Goal: Communication & Community: Answer question/provide support

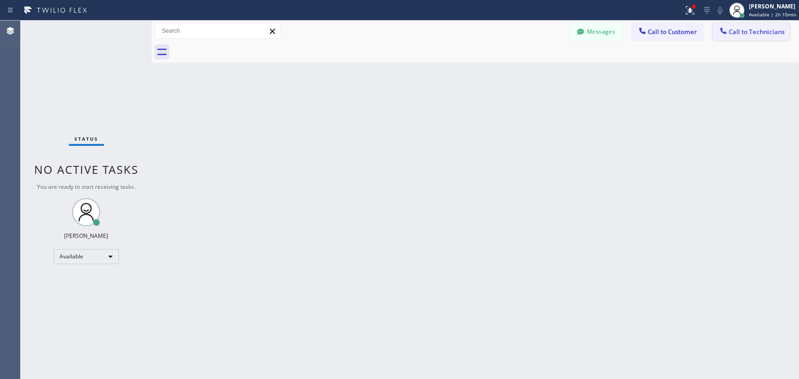
scroll to position [5019, 0]
click at [734, 34] on span "Call to Technicians" at bounding box center [756, 32] width 56 height 8
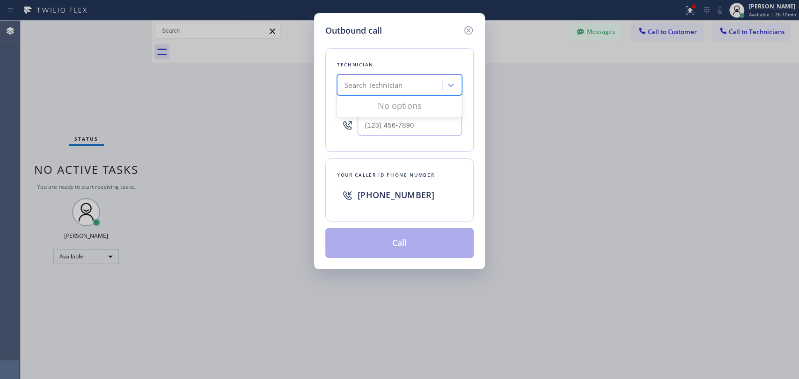
click at [368, 85] on div "Search Technician" at bounding box center [373, 85] width 58 height 11
type input "sevan"
click at [391, 105] on div "Sevan Parseghian" at bounding box center [399, 104] width 125 height 17
type input "(818) 480-0219"
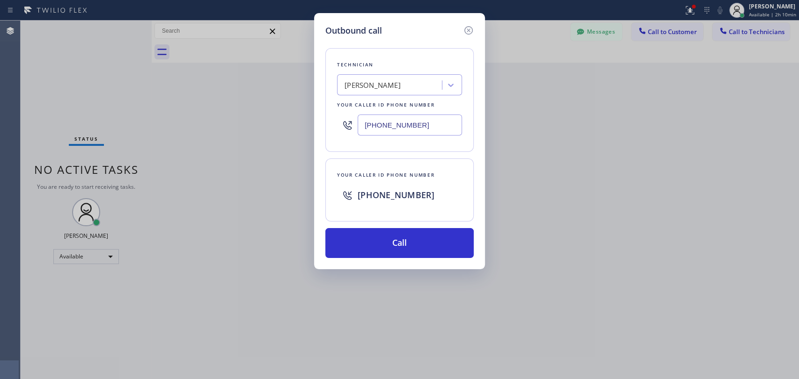
drag, startPoint x: 422, startPoint y: 126, endPoint x: 335, endPoint y: 125, distance: 87.5
click at [335, 125] on div "Technician Sevan Parseghian Your caller id phone number (818) 480-0219" at bounding box center [399, 100] width 148 height 104
click at [468, 25] on icon at bounding box center [468, 30] width 11 height 11
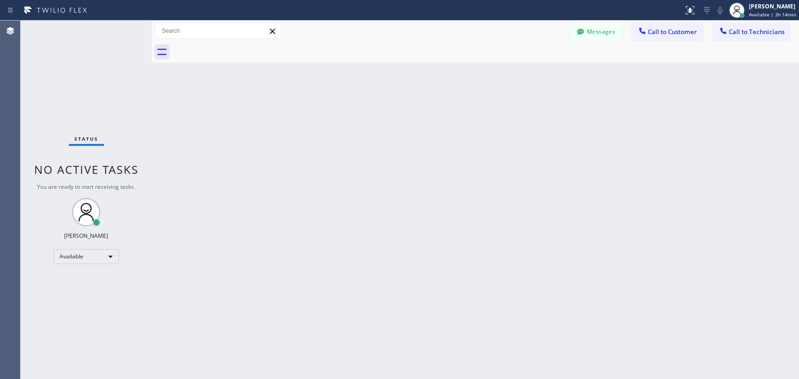
click at [664, 114] on div "Back to Dashboard Change Sender ID Customers Technicians DD [PERSON_NAME] [DATE…" at bounding box center [475, 200] width 647 height 359
click at [749, 39] on button "Call to Technicians" at bounding box center [750, 32] width 77 height 18
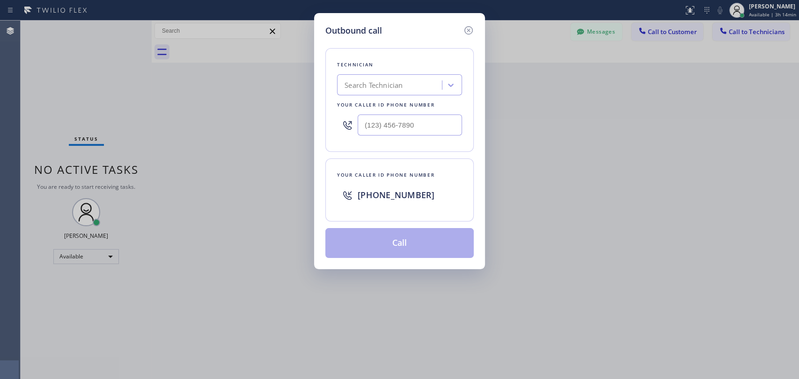
click at [408, 88] on div "Search Technician" at bounding box center [391, 85] width 102 height 16
type input "serg"
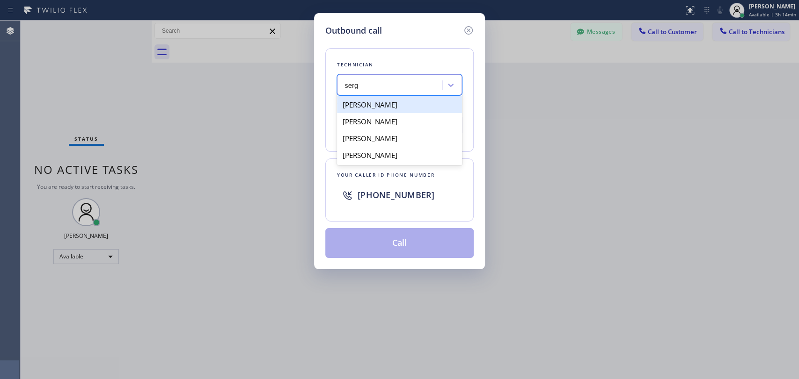
click at [398, 104] on div "[PERSON_NAME]" at bounding box center [399, 104] width 125 height 17
type input "[PHONE_NUMBER]"
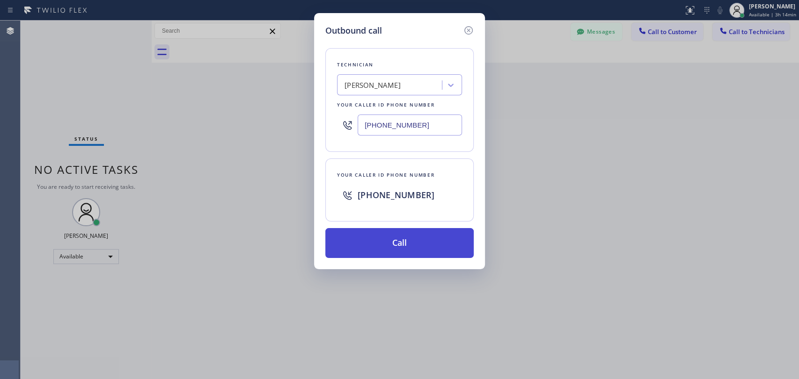
click at [400, 236] on button "Call" at bounding box center [399, 243] width 148 height 30
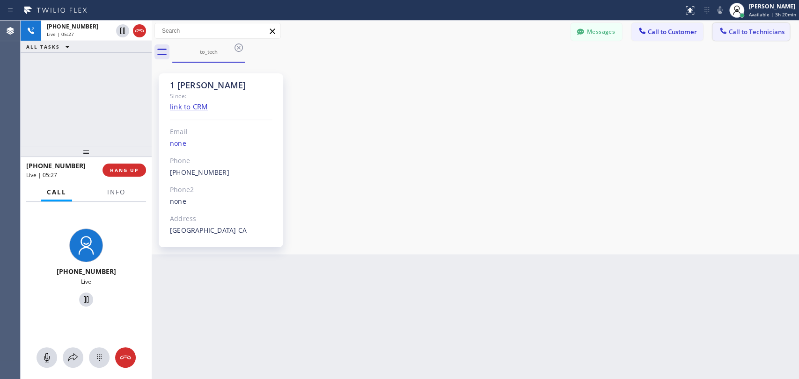
click at [740, 29] on span "Call to Technicians" at bounding box center [756, 32] width 56 height 8
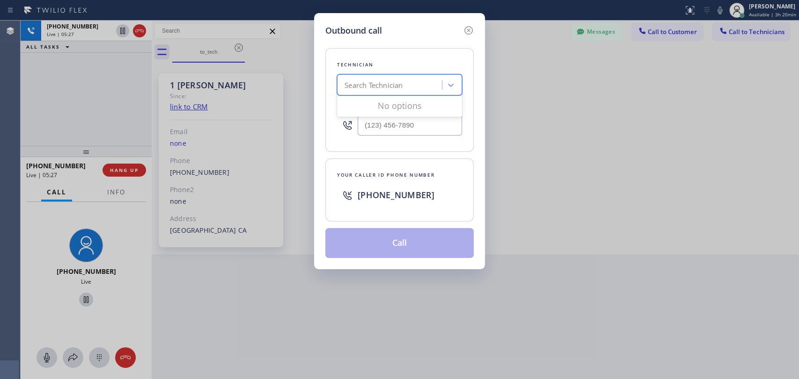
click at [409, 85] on div "Search Technician" at bounding box center [391, 85] width 102 height 16
type input "[PERSON_NAME]"
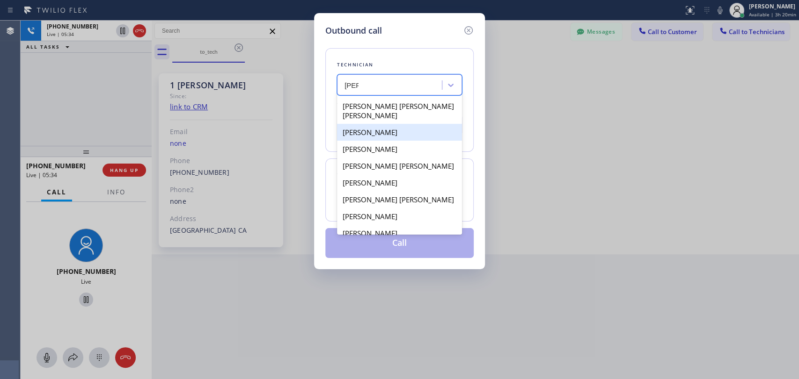
scroll to position [34, 0]
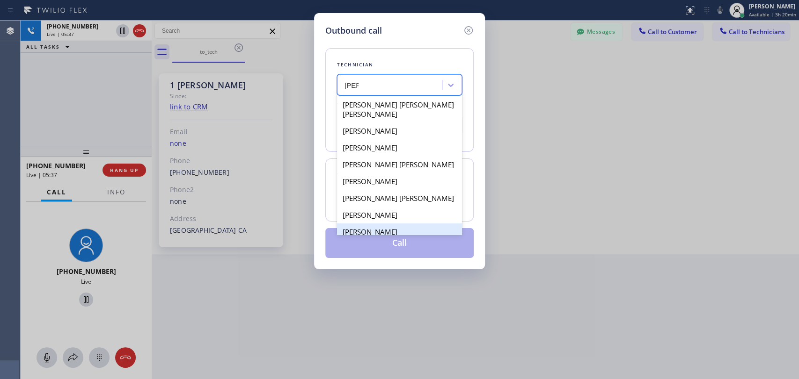
click at [414, 227] on div "[PERSON_NAME]" at bounding box center [399, 232] width 125 height 17
type input "[PHONE_NUMBER]"
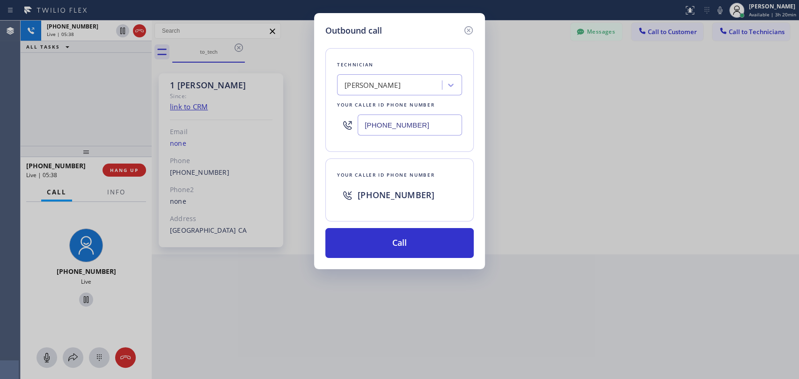
click at [385, 125] on input "[PHONE_NUMBER]" at bounding box center [409, 125] width 104 height 21
click at [465, 30] on icon at bounding box center [468, 30] width 11 height 11
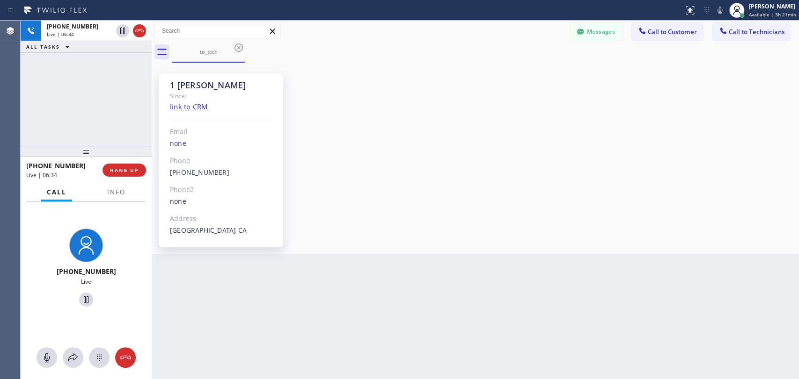
click at [733, 207] on div "1 [PERSON_NAME] Since: link to CRM Email none Phone [PHONE_NUMBER] Outbound cal…" at bounding box center [475, 158] width 642 height 187
click at [120, 121] on div "[PHONE_NUMBER] Live | 06:38 ALL TASKS ALL TASKS ACTIVE TASKS TASKS IN WRAP UP" at bounding box center [86, 83] width 131 height 125
click at [132, 170] on span "HANG UP" at bounding box center [124, 170] width 29 height 7
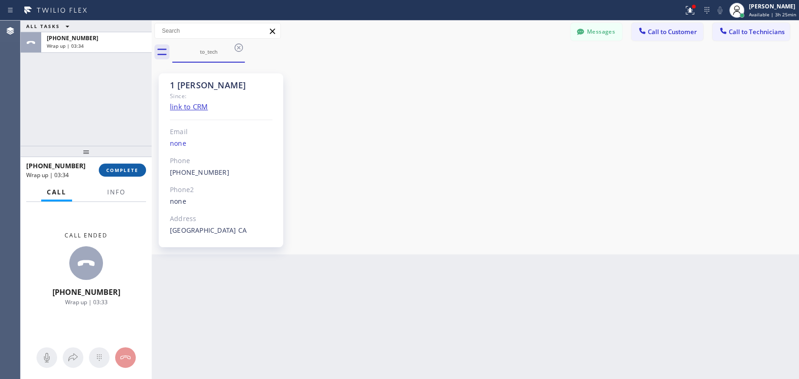
click at [138, 169] on span "COMPLETE" at bounding box center [122, 170] width 32 height 7
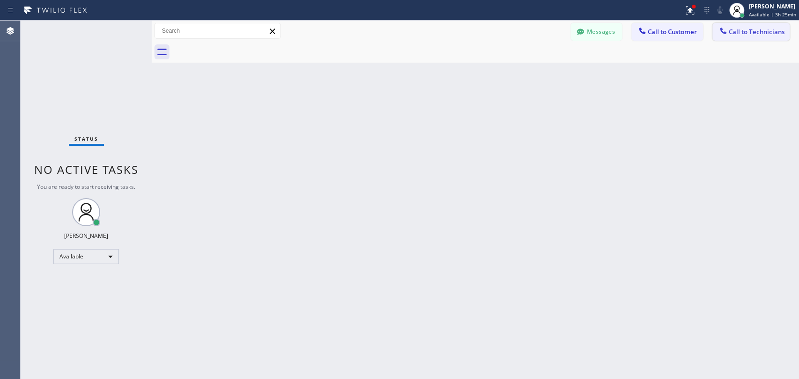
click at [736, 30] on span "Call to Technicians" at bounding box center [756, 32] width 56 height 8
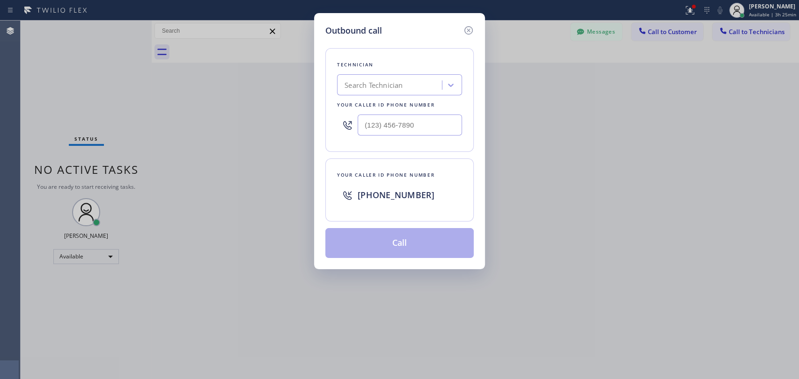
click at [391, 91] on div "Search Technician" at bounding box center [391, 85] width 102 height 16
type input "[PERSON_NAME]"
click at [412, 108] on div "[PERSON_NAME]" at bounding box center [399, 104] width 125 height 17
type input "[PHONE_NUMBER]"
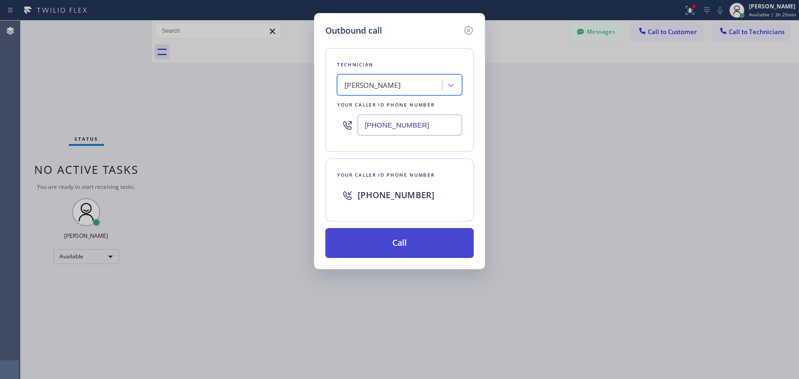
click at [407, 250] on button "Call" at bounding box center [399, 243] width 148 height 30
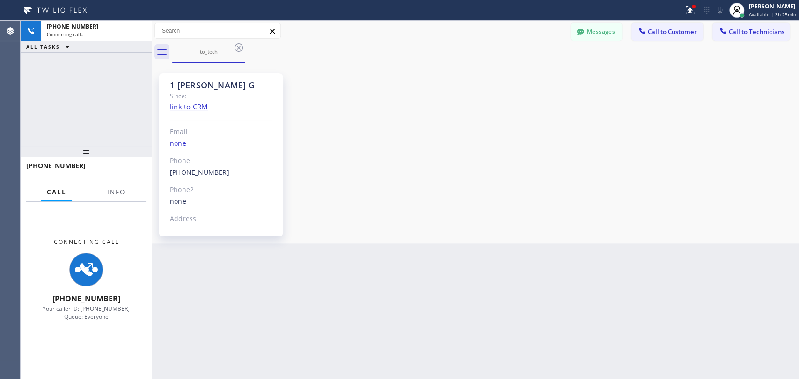
scroll to position [1764, 0]
